Goal: Navigation & Orientation: Find specific page/section

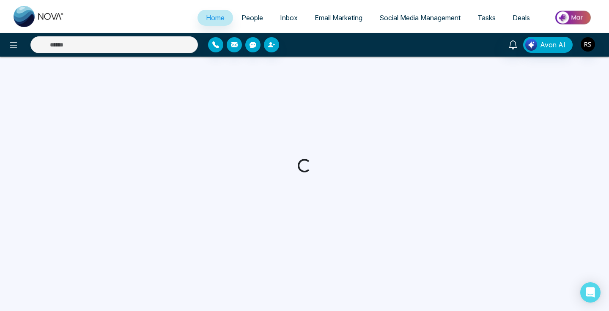
select select "*"
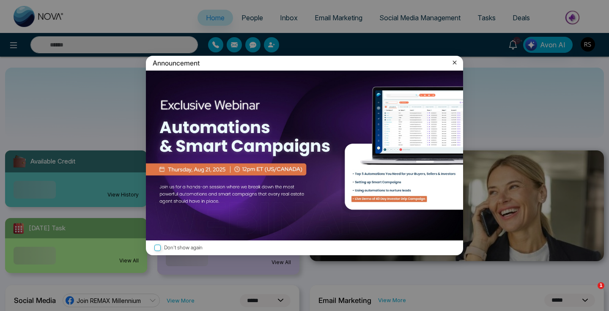
click at [456, 62] on icon at bounding box center [455, 63] width 4 height 4
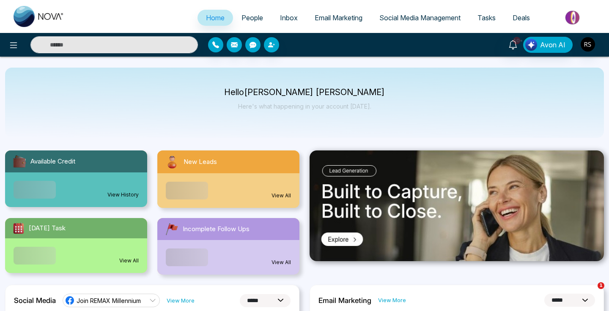
click at [428, 15] on span "Social Media Management" at bounding box center [419, 18] width 81 height 8
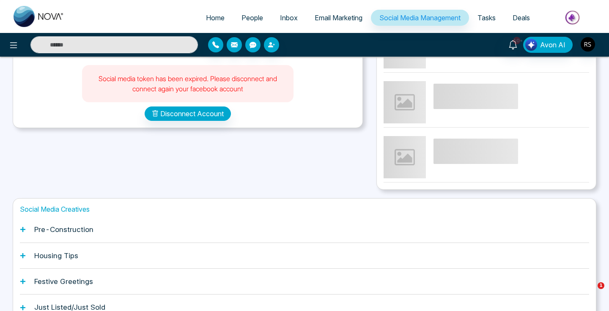
scroll to position [235, 0]
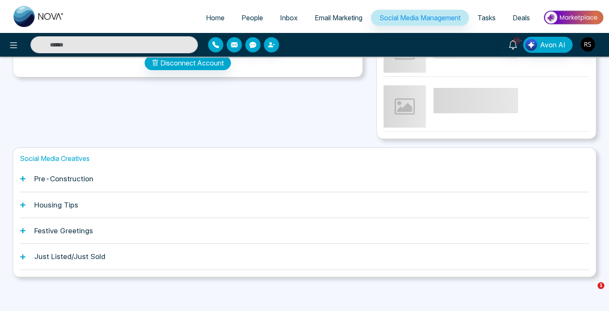
click at [38, 180] on h1 "Pre-Construction" at bounding box center [63, 179] width 59 height 8
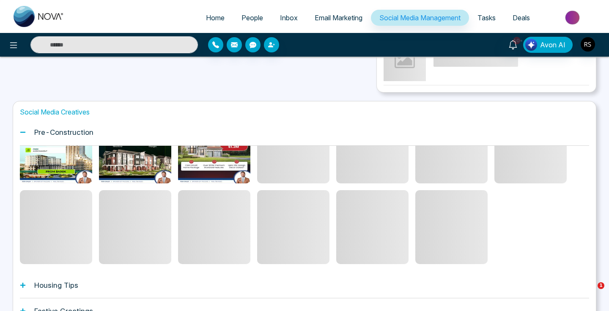
scroll to position [278, 0]
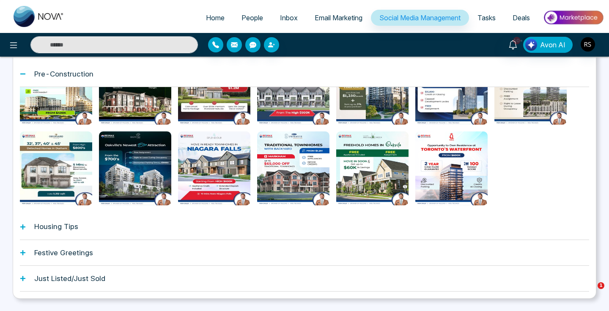
click at [45, 222] on h1 "Housing Tips" at bounding box center [56, 226] width 44 height 8
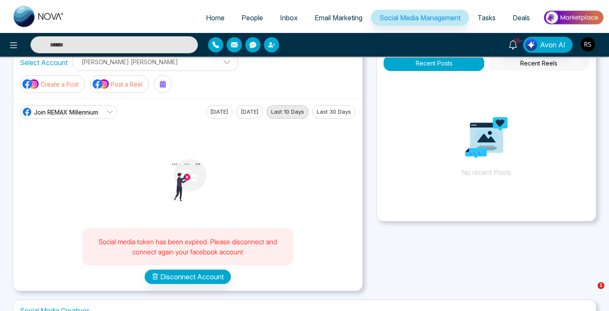
scroll to position [0, 0]
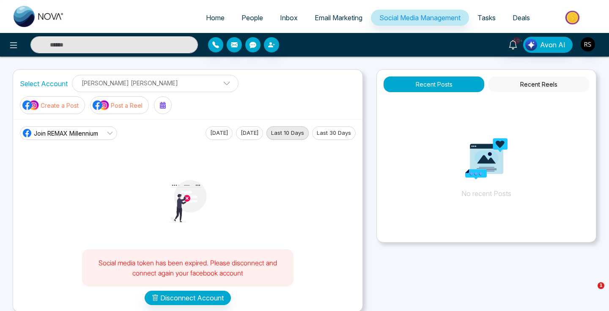
click at [495, 18] on link "Tasks" at bounding box center [486, 18] width 35 height 16
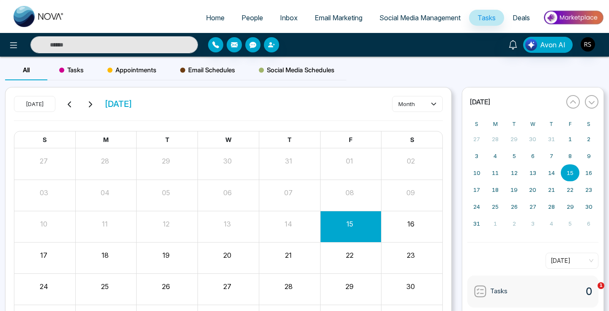
click at [521, 19] on span "Deals" at bounding box center [521, 18] width 17 height 8
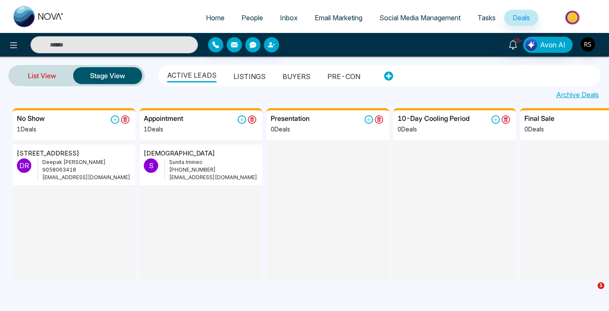
click at [53, 71] on link "List View" at bounding box center [42, 76] width 62 height 20
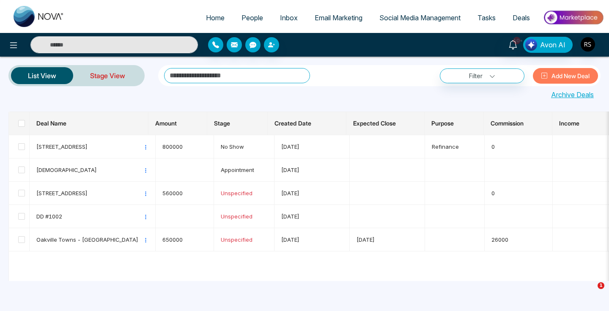
click at [113, 77] on link "Stage View" at bounding box center [107, 76] width 69 height 20
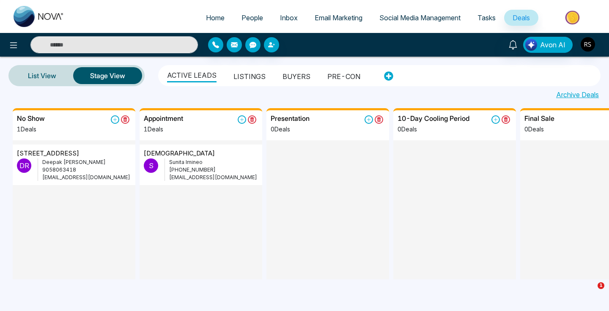
click at [239, 22] on link "People" at bounding box center [252, 18] width 38 height 16
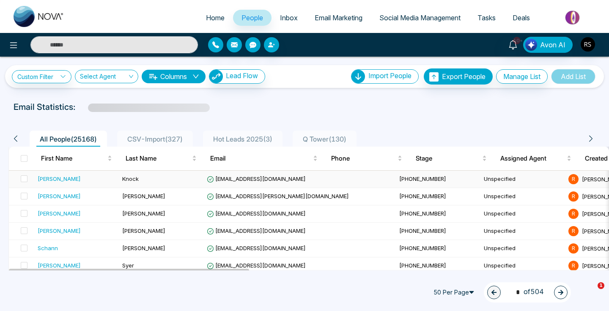
click at [79, 180] on div "Wayne Li Shun" at bounding box center [77, 179] width 78 height 8
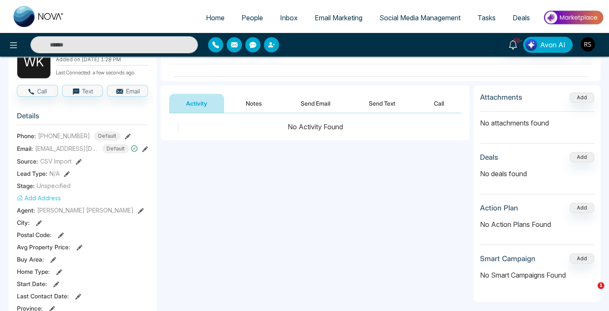
scroll to position [55, 0]
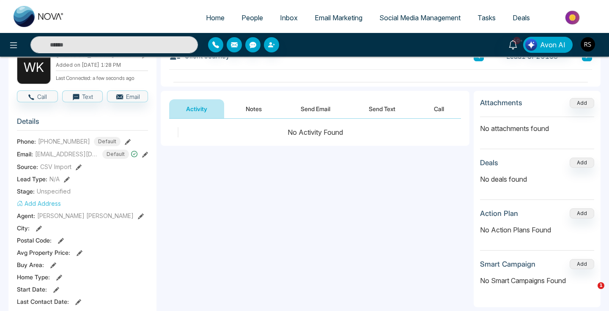
click at [265, 111] on button "Notes" at bounding box center [254, 108] width 50 height 19
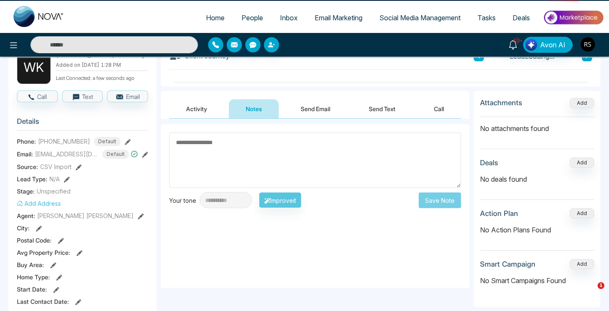
click at [331, 111] on button "Send Email" at bounding box center [315, 108] width 63 height 19
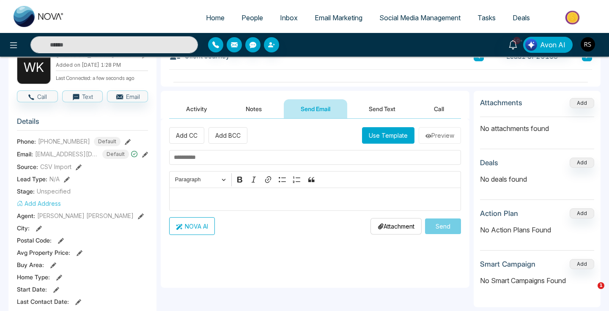
click at [211, 109] on button "Activity" at bounding box center [196, 108] width 55 height 19
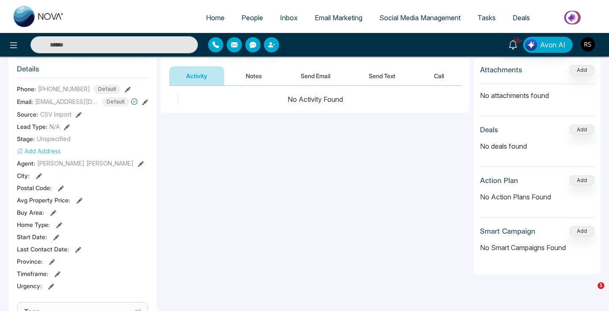
scroll to position [108, 0]
click at [207, 14] on span "Home" at bounding box center [215, 18] width 19 height 8
select select "*"
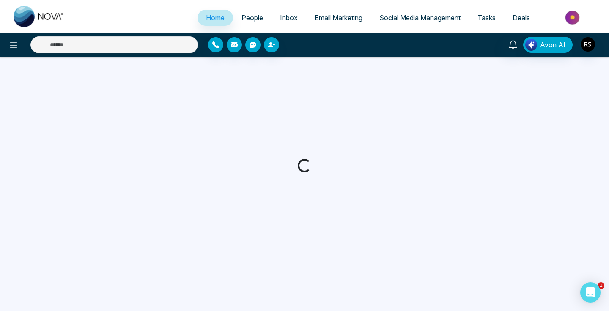
select select "*"
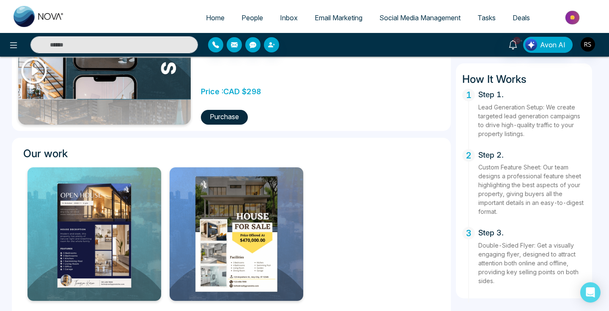
scroll to position [230, 0]
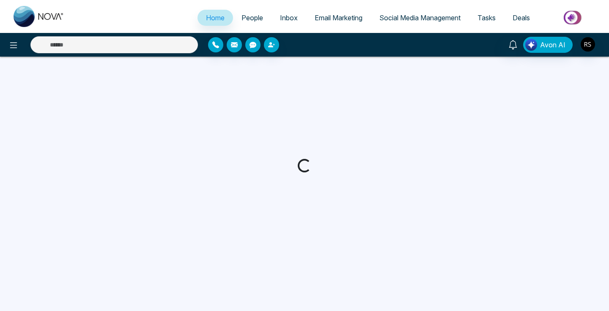
select select "*"
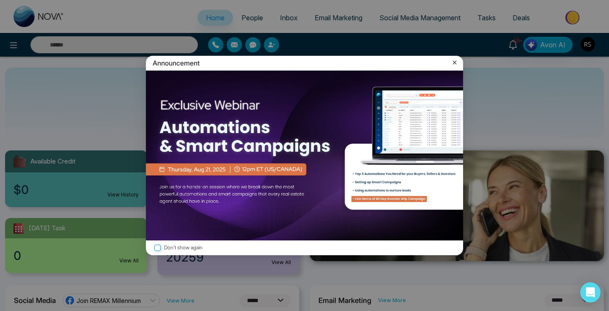
click at [458, 60] on icon at bounding box center [454, 62] width 8 height 8
